Goal: Transaction & Acquisition: Purchase product/service

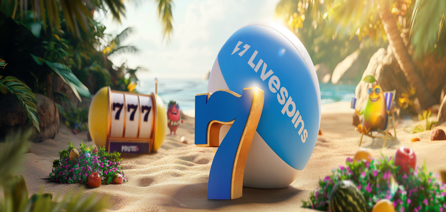
click at [35, 23] on span "Kirjaudu" at bounding box center [40, 21] width 14 height 4
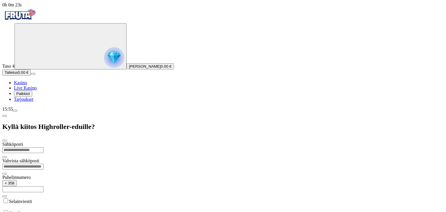
click at [44, 147] on input "email" at bounding box center [22, 150] width 41 height 6
click at [104, 66] on img "Primary" at bounding box center [114, 57] width 20 height 20
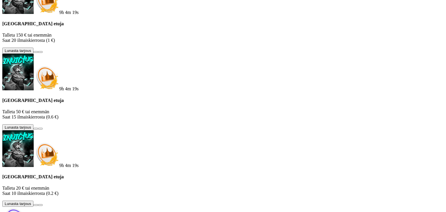
scroll to position [136, 0]
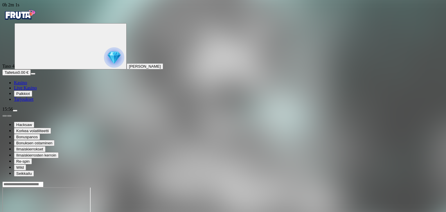
click at [27, 85] on span "Kasino" at bounding box center [20, 82] width 13 height 5
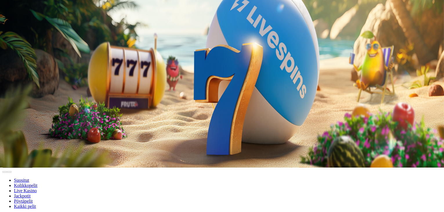
scroll to position [116, 0]
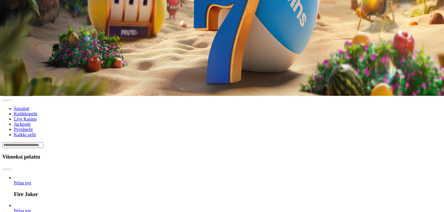
click at [44, 142] on input "Search" at bounding box center [22, 145] width 41 height 6
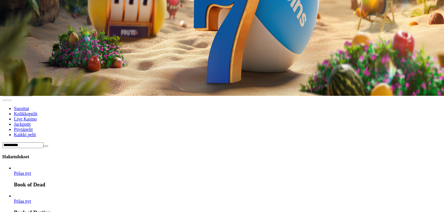
type input "**********"
click at [31, 171] on link "Pelaa nyt" at bounding box center [22, 173] width 17 height 5
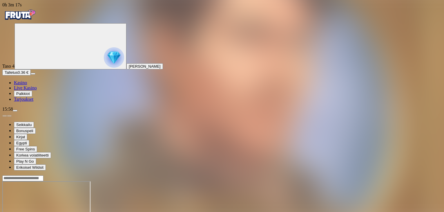
click at [104, 65] on img "Primary" at bounding box center [114, 57] width 20 height 20
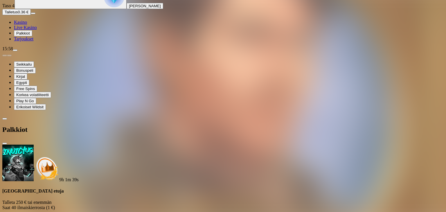
scroll to position [89, 0]
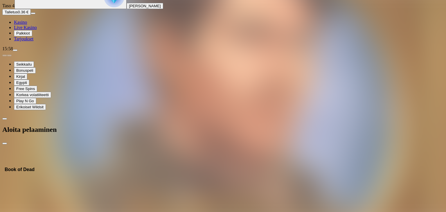
type input "*"
type input "**"
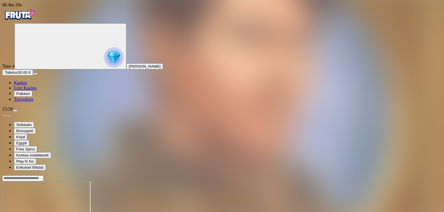
click at [21, 85] on link "Kasino" at bounding box center [20, 82] width 13 height 5
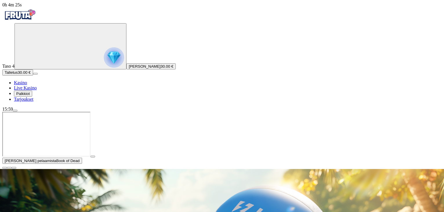
click at [5, 168] on span "close icon" at bounding box center [5, 168] width 0 height 0
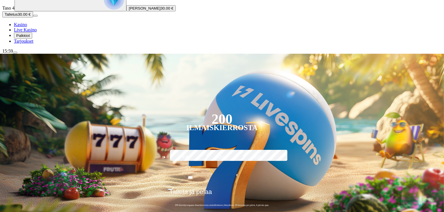
scroll to position [145, 0]
type input "****"
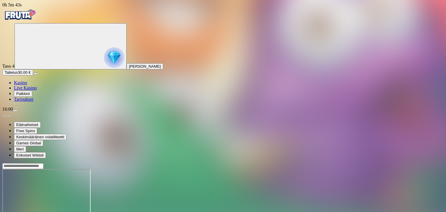
drag, startPoint x: 434, startPoint y: 50, endPoint x: 432, endPoint y: 66, distance: 16.3
click at [432, 163] on div at bounding box center [222, 191] width 441 height 57
drag, startPoint x: 432, startPoint y: 51, endPoint x: 435, endPoint y: 57, distance: 6.4
click at [435, 163] on div at bounding box center [222, 191] width 441 height 57
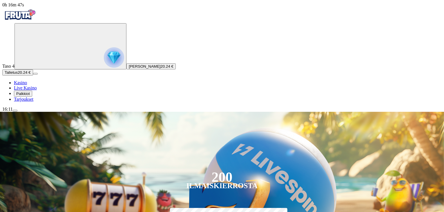
click at [15, 111] on span "menu icon" at bounding box center [15, 111] width 0 height 0
